Goal: Task Accomplishment & Management: Complete application form

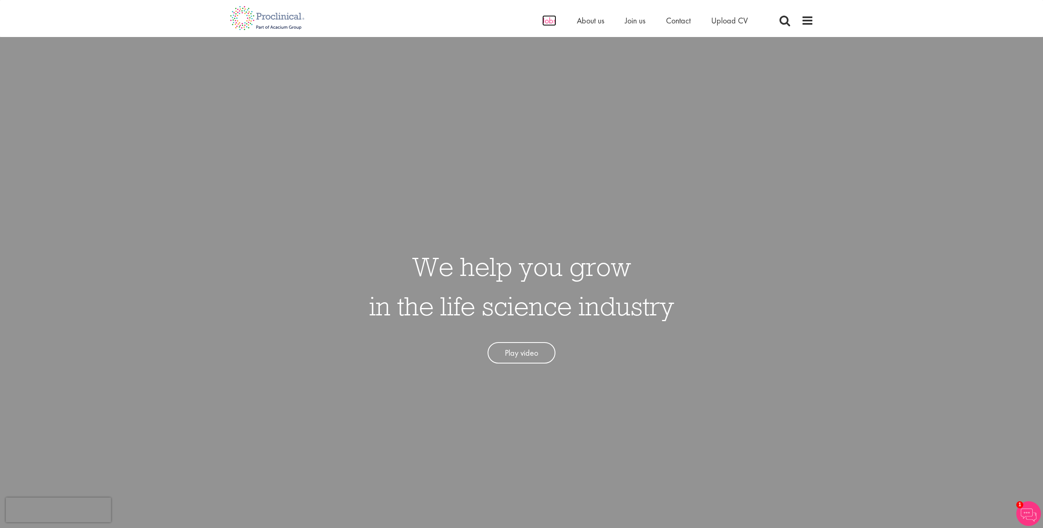
click at [547, 23] on span "Jobs" at bounding box center [549, 20] width 14 height 11
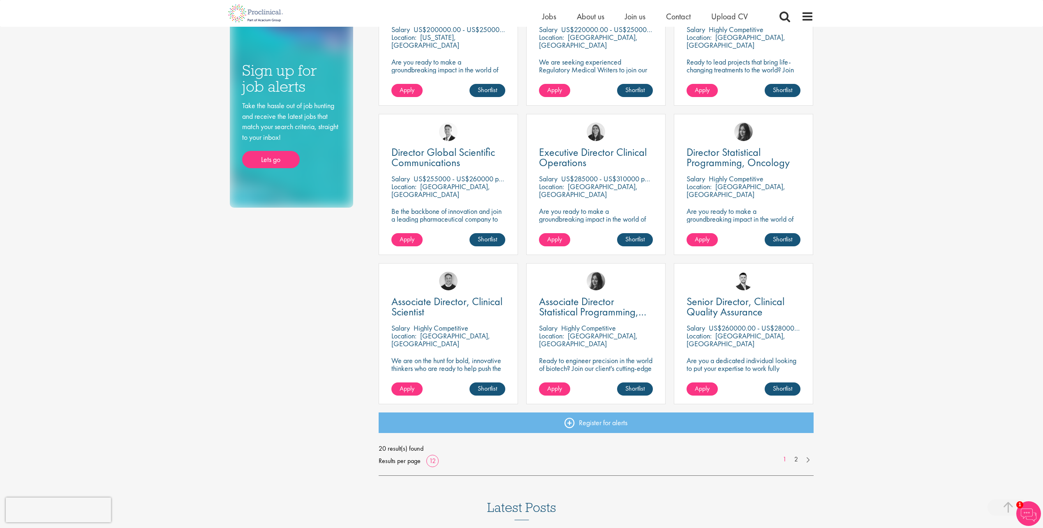
scroll to position [411, 0]
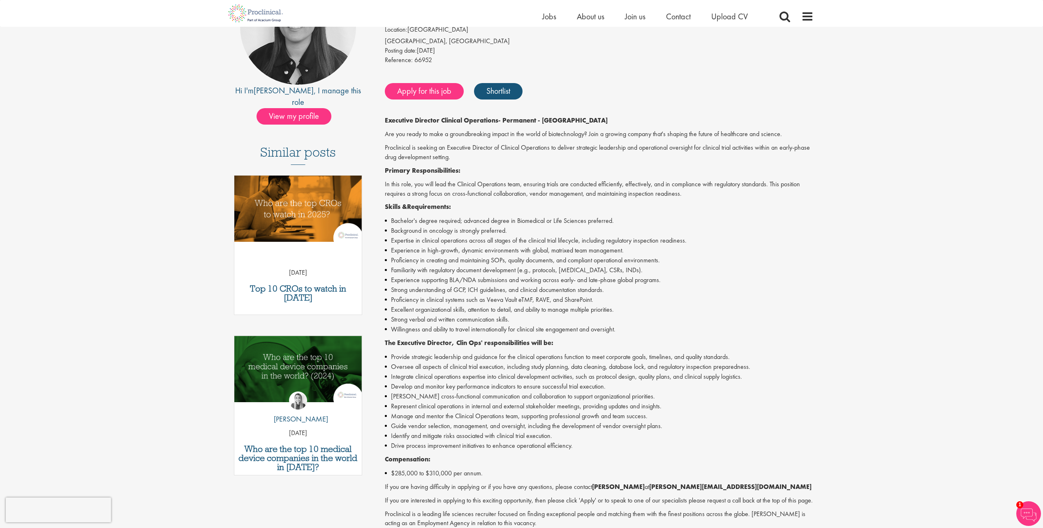
scroll to position [165, 0]
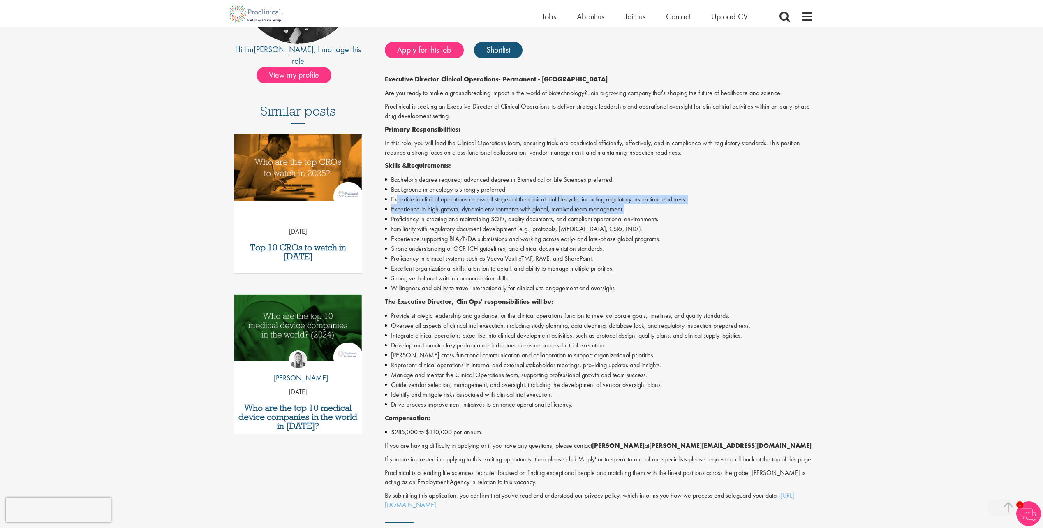
drag, startPoint x: 397, startPoint y: 199, endPoint x: 647, endPoint y: 213, distance: 250.4
click at [647, 213] on ul "Bachelor's degree required; advanced degree in Biomedical or Life Sciences pref…" at bounding box center [599, 234] width 429 height 118
click at [571, 313] on li "Provide strategic leadership and guidance for the clinical operations function …" at bounding box center [599, 316] width 429 height 10
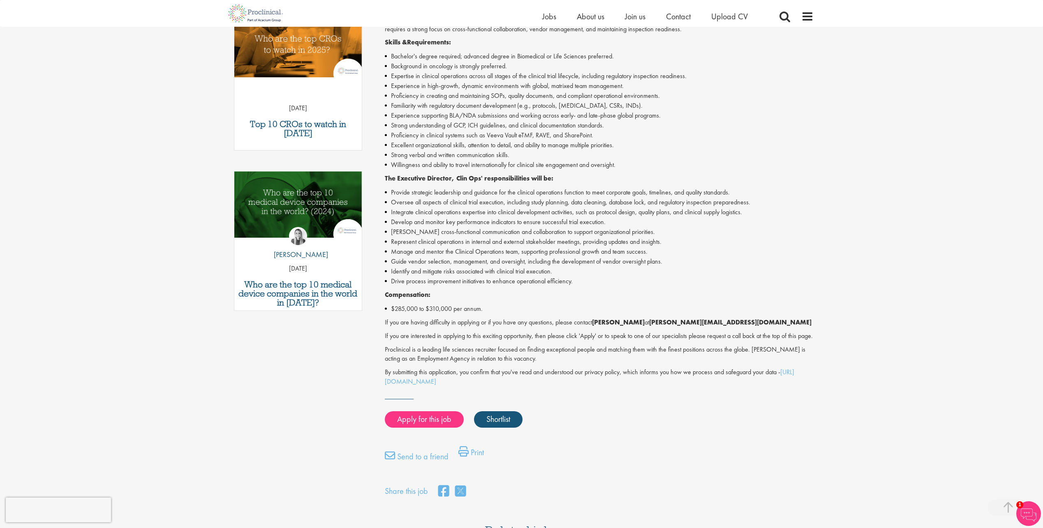
scroll to position [329, 0]
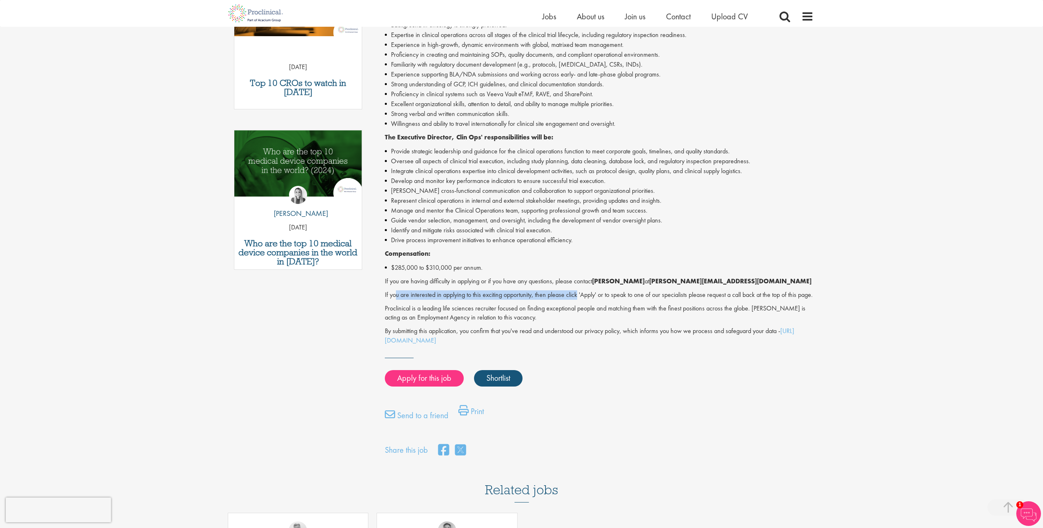
drag, startPoint x: 395, startPoint y: 292, endPoint x: 578, endPoint y: 290, distance: 182.6
click at [578, 290] on p "If you are interested in applying to this exciting opportunity, then please cli…" at bounding box center [599, 294] width 429 height 9
click at [408, 385] on link "Apply for this job" at bounding box center [424, 378] width 79 height 16
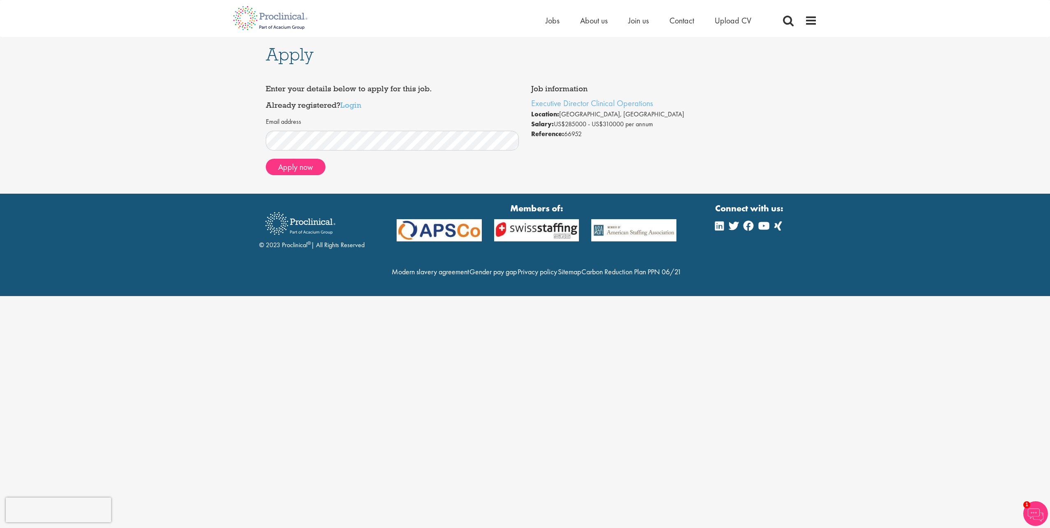
click at [360, 296] on html "This website uses cookies. By continuing to use this site, you are giving your …" at bounding box center [525, 148] width 1050 height 296
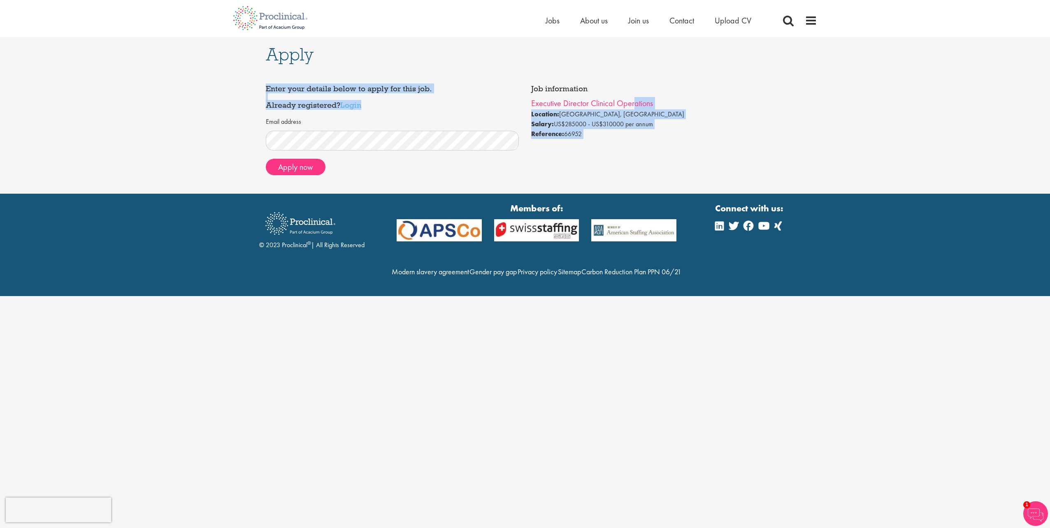
drag, startPoint x: 524, startPoint y: 102, endPoint x: 632, endPoint y: 101, distance: 107.8
click at [632, 101] on div "Job information Executive Director Clinical Operations Location: Cambridge, USA…" at bounding box center [525, 131] width 531 height 101
drag, startPoint x: 633, startPoint y: 101, endPoint x: 699, endPoint y: 107, distance: 66.9
click at [699, 107] on li "Executive Director Clinical Operations" at bounding box center [657, 103] width 253 height 12
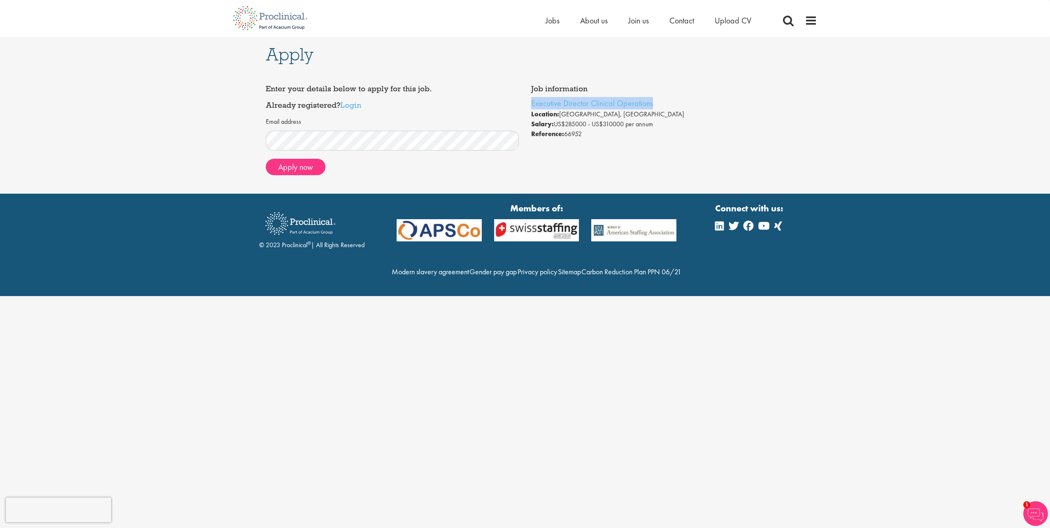
drag, startPoint x: 662, startPoint y: 102, endPoint x: 530, endPoint y: 104, distance: 131.6
click at [530, 104] on div "Job information Executive Director Clinical Operations Location: Cambridge, USA…" at bounding box center [658, 112] width 266 height 63
copy link "Executive Director Clinical Operations"
drag, startPoint x: 677, startPoint y: 124, endPoint x: 554, endPoint y: 124, distance: 122.6
click at [554, 124] on li "Salary: US$285000 - US$310000 per annum" at bounding box center [657, 124] width 253 height 10
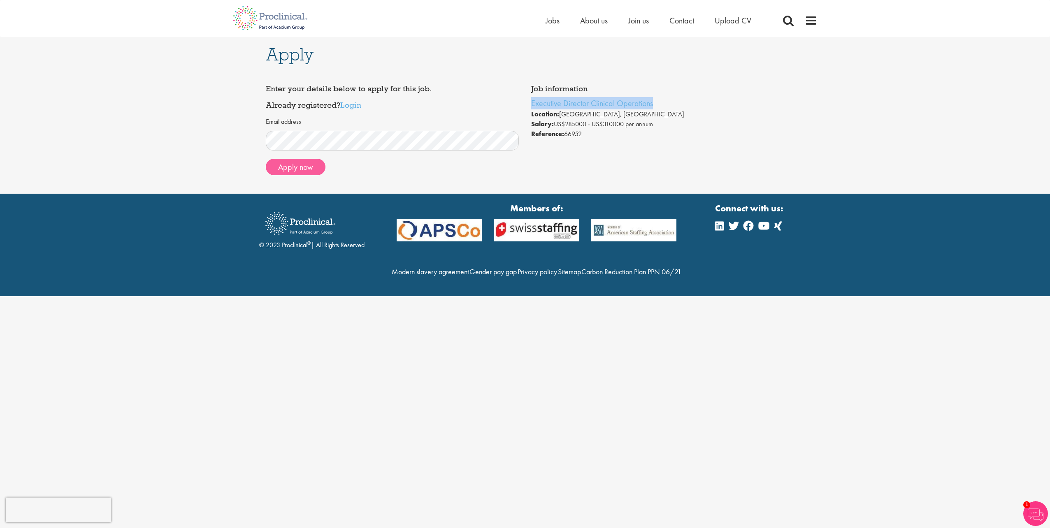
copy li "US$285000 - US$310000 per annum"
drag, startPoint x: 190, startPoint y: 256, endPoint x: 240, endPoint y: 189, distance: 83.2
click at [190, 256] on section "© 2023 Proclinical ® | All Rights Reserved Members of: Modern slavery agreement…" at bounding box center [525, 245] width 1050 height 102
click at [286, 163] on button "Apply now" at bounding box center [296, 167] width 60 height 16
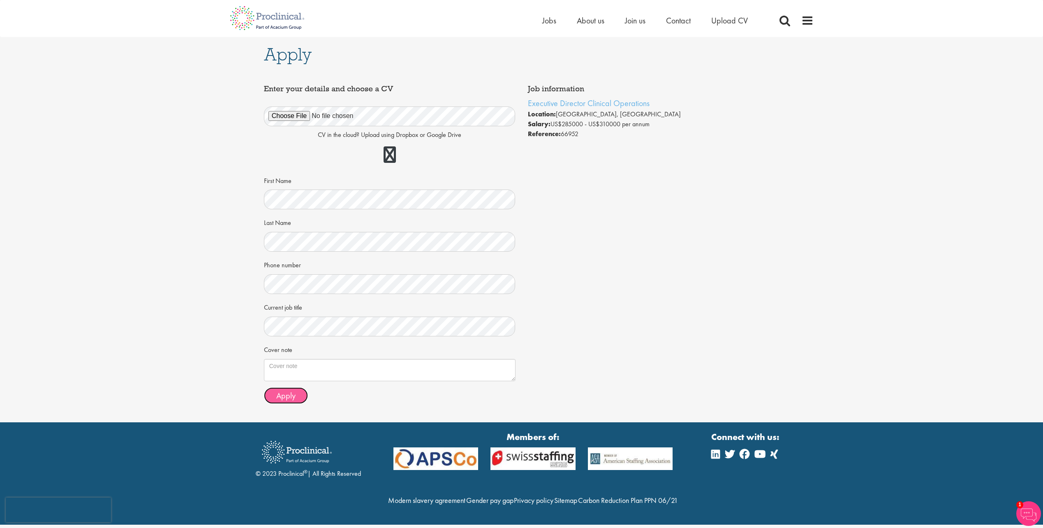
click at [287, 397] on span "Apply" at bounding box center [285, 395] width 19 height 11
click at [275, 398] on button "Apply" at bounding box center [286, 395] width 44 height 16
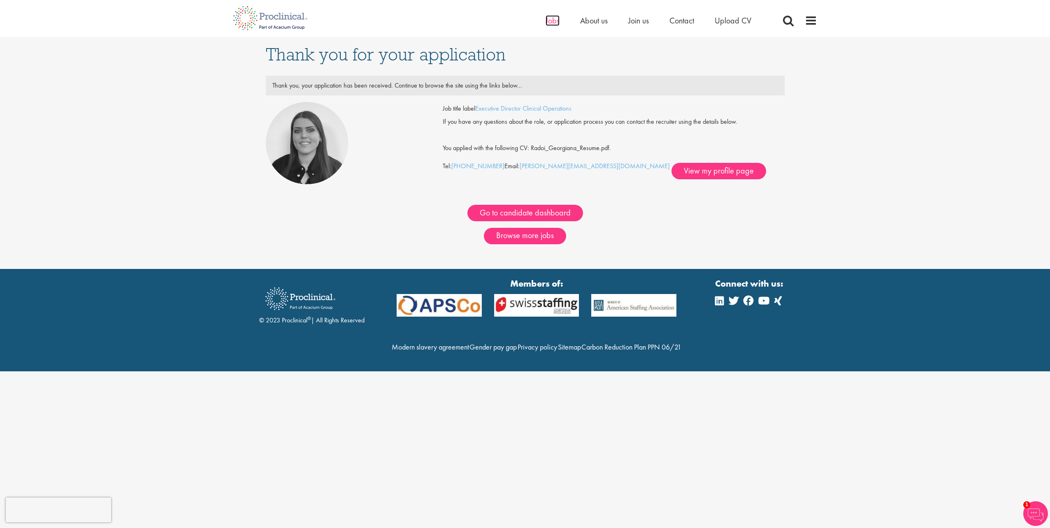
click at [552, 23] on span "Jobs" at bounding box center [552, 20] width 14 height 11
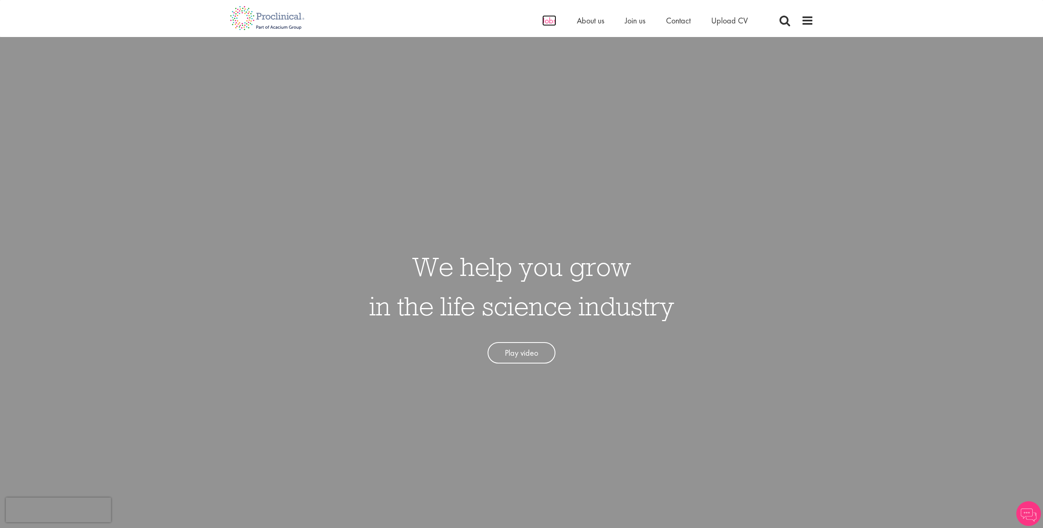
click at [547, 21] on span "Jobs" at bounding box center [549, 20] width 14 height 11
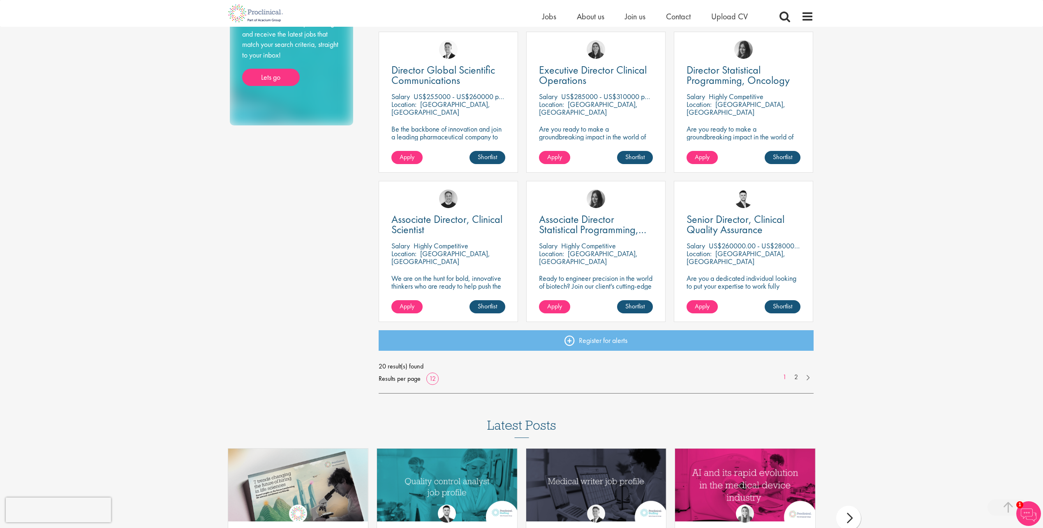
scroll to position [494, 0]
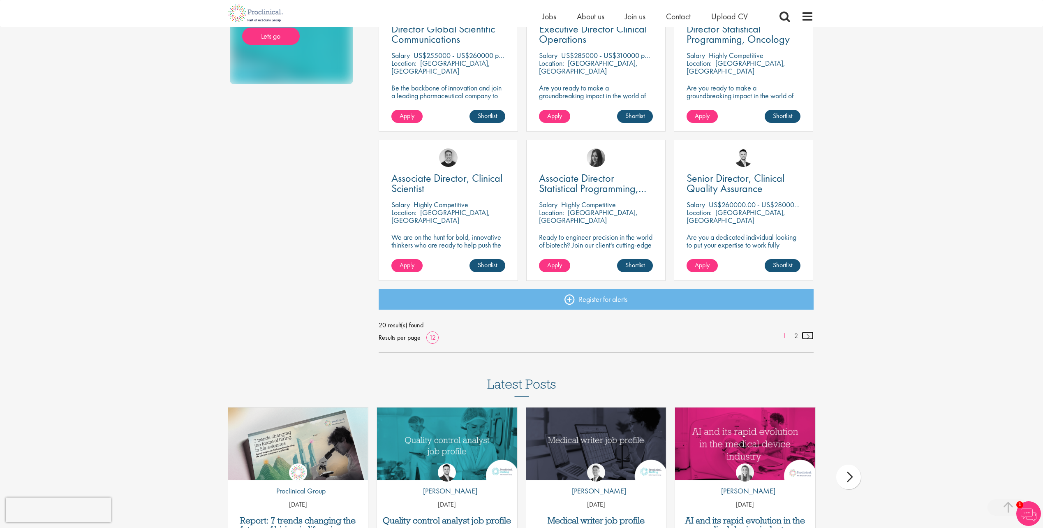
click at [807, 335] on link at bounding box center [808, 335] width 12 height 8
